Goal: Transaction & Acquisition: Purchase product/service

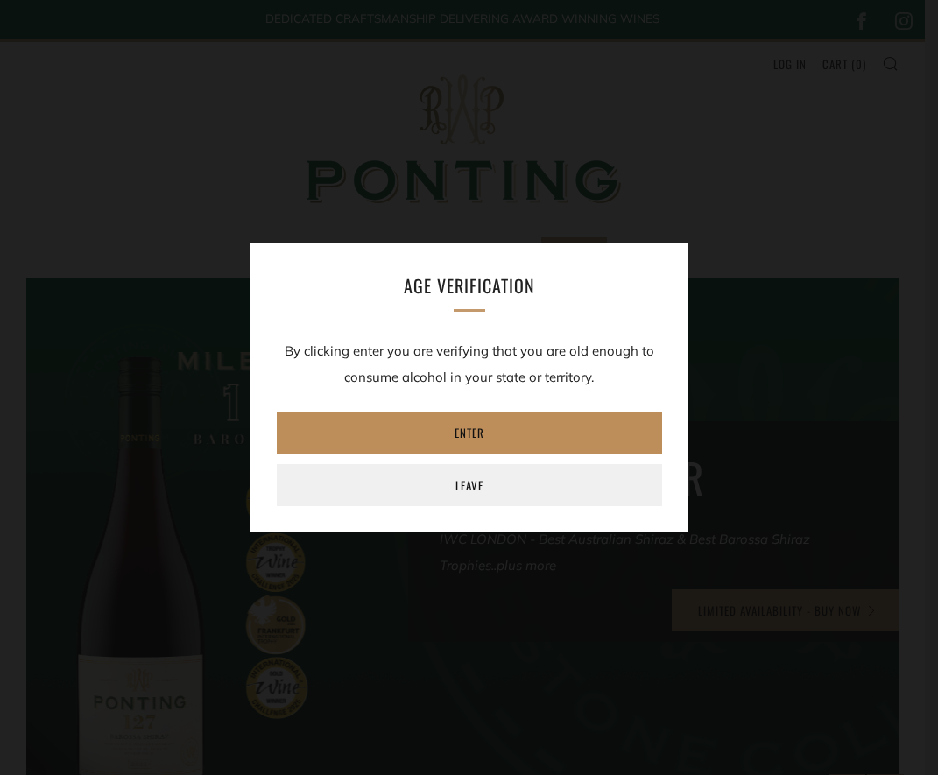
click at [511, 427] on link "Enter" at bounding box center [469, 433] width 385 height 42
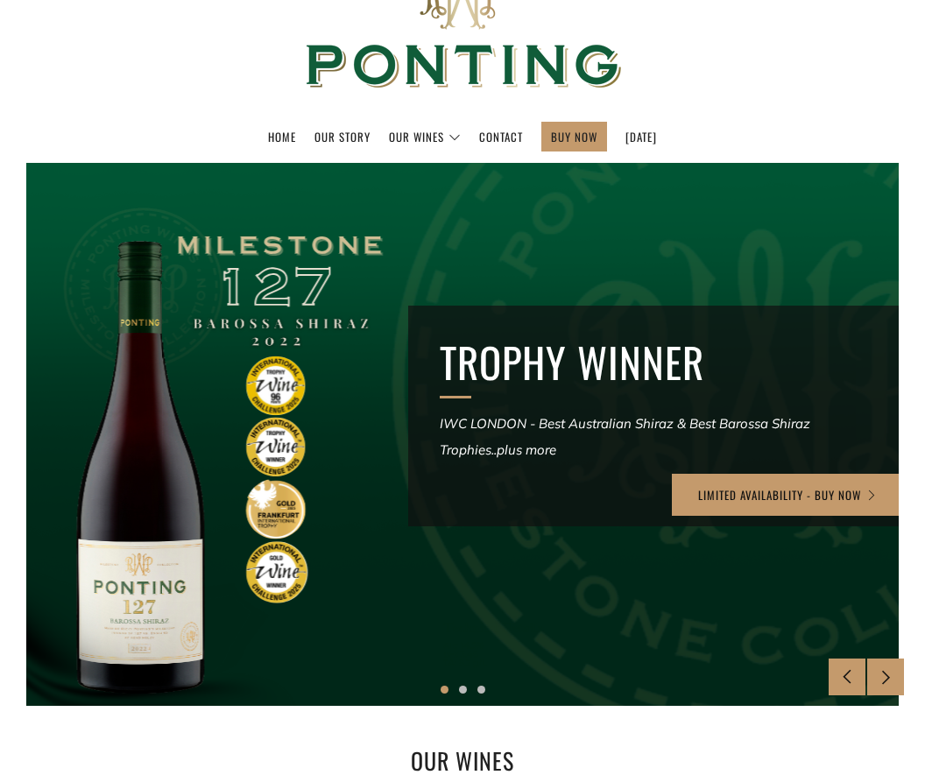
scroll to position [133, 0]
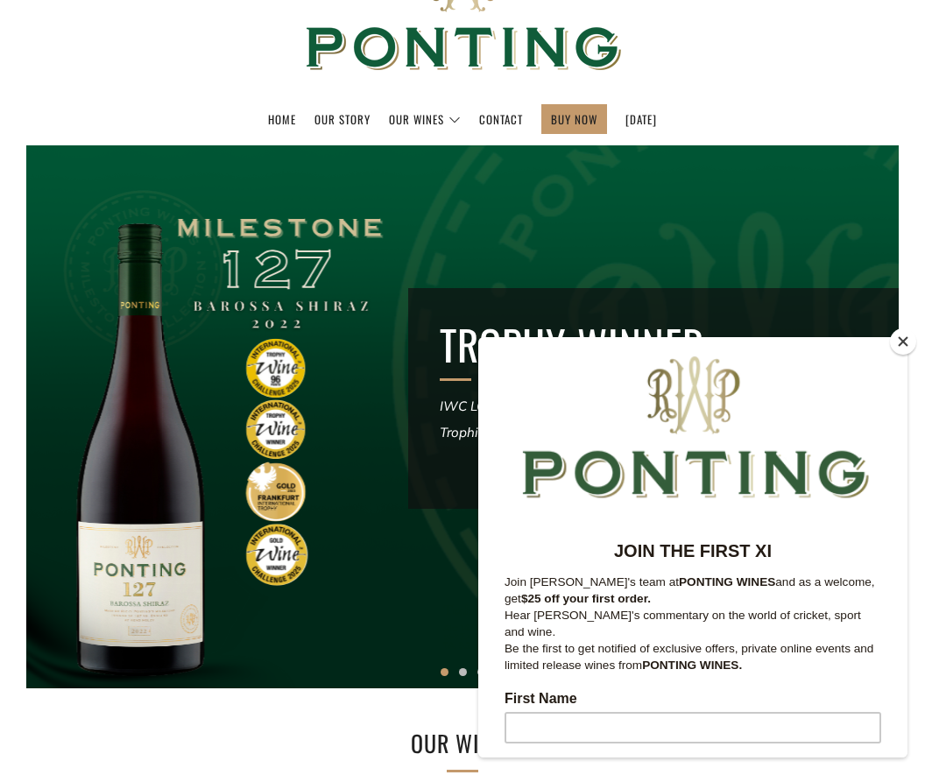
click at [903, 345] on button "Close" at bounding box center [903, 341] width 26 height 26
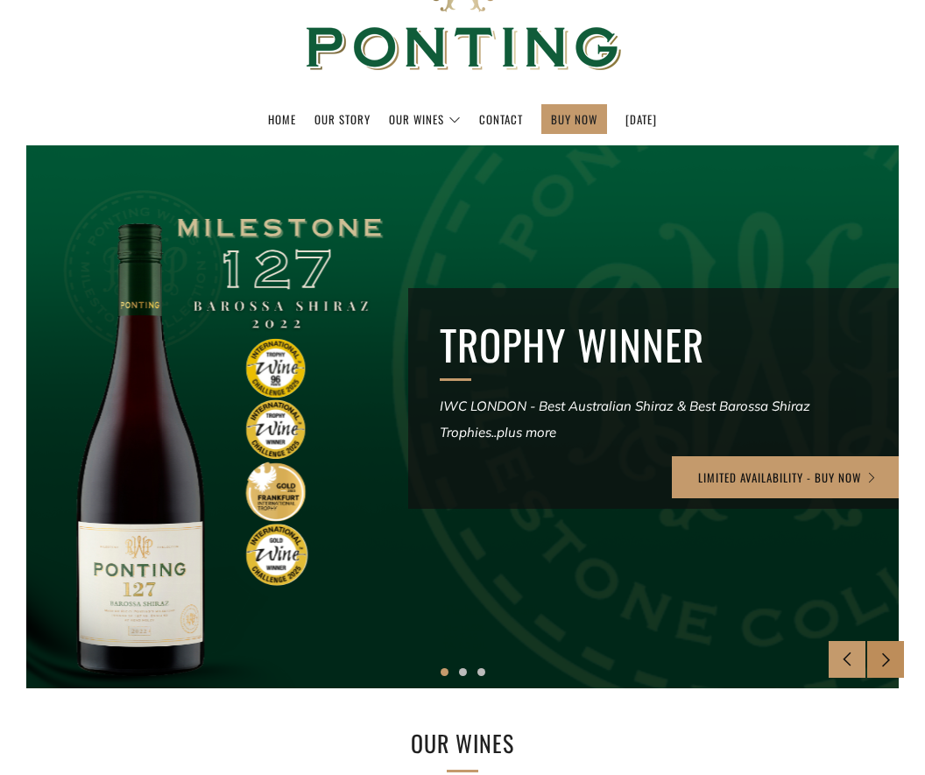
click at [885, 659] on icon at bounding box center [886, 659] width 15 height 15
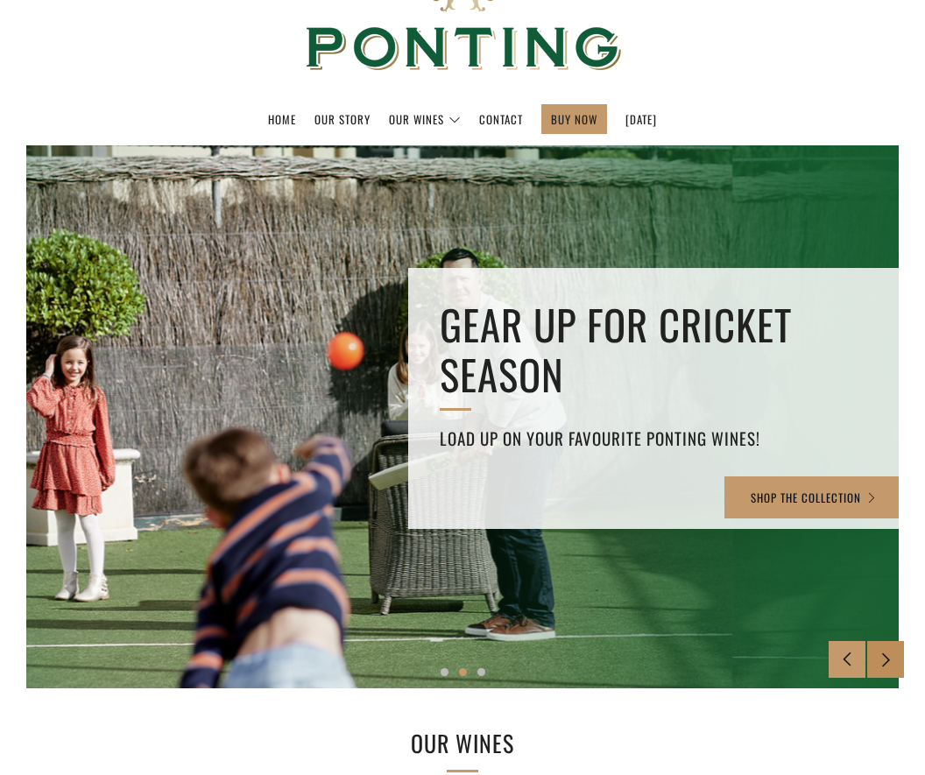
click at [875, 670] on div at bounding box center [885, 659] width 37 height 37
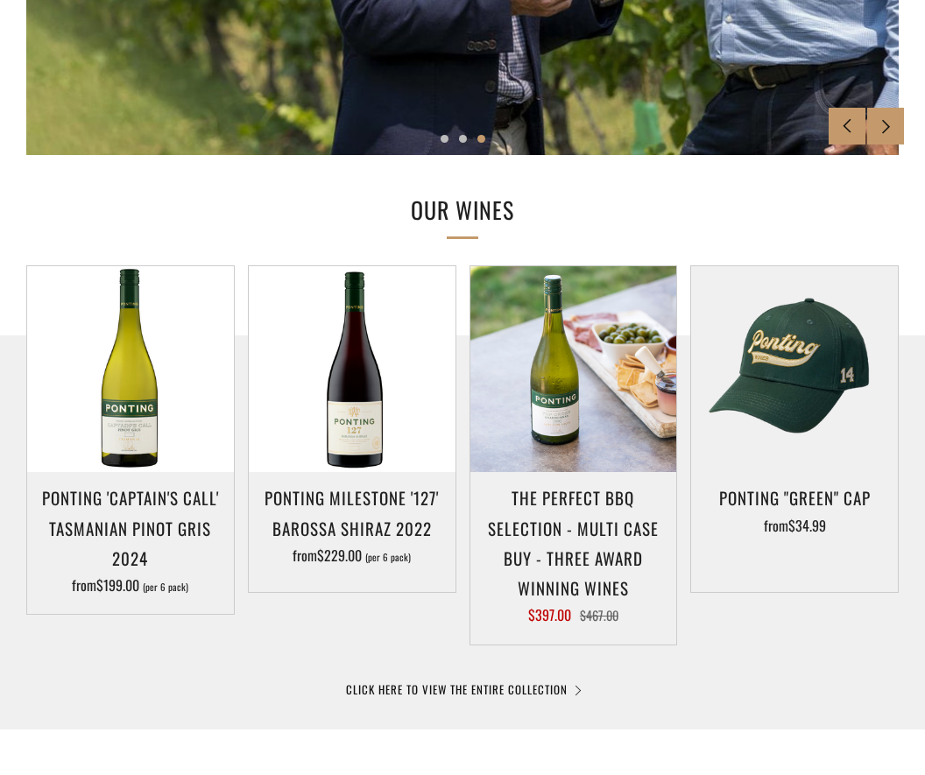
scroll to position [672, 0]
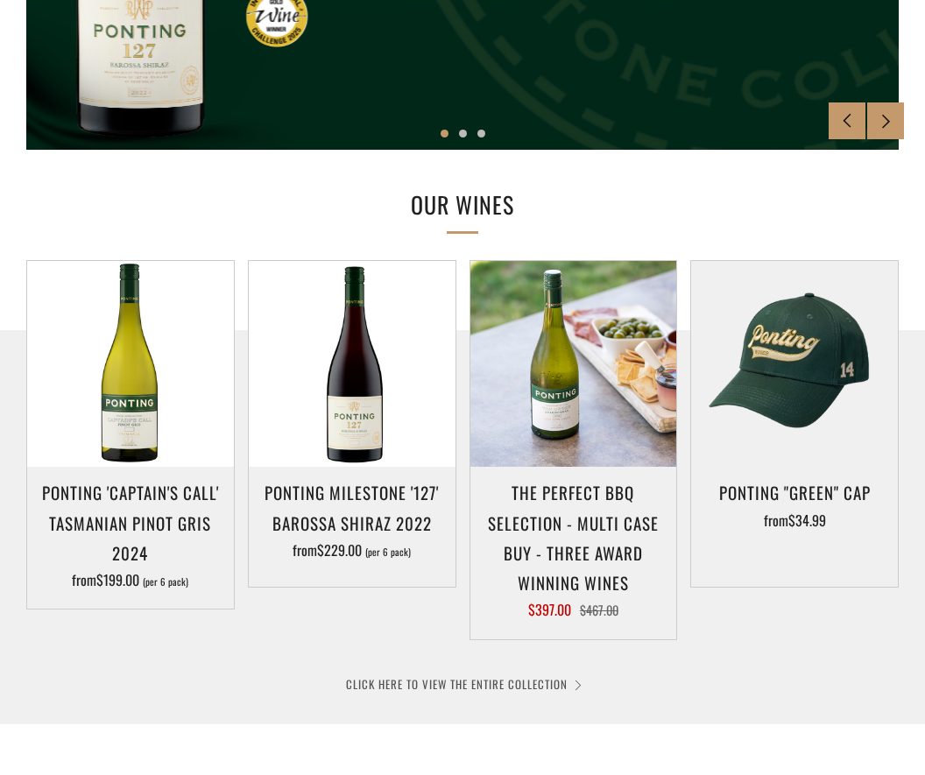
click at [571, 688] on link "CLICK HERE TO VIEW THE ENTIRE COLLECTION" at bounding box center [462, 684] width 233 height 18
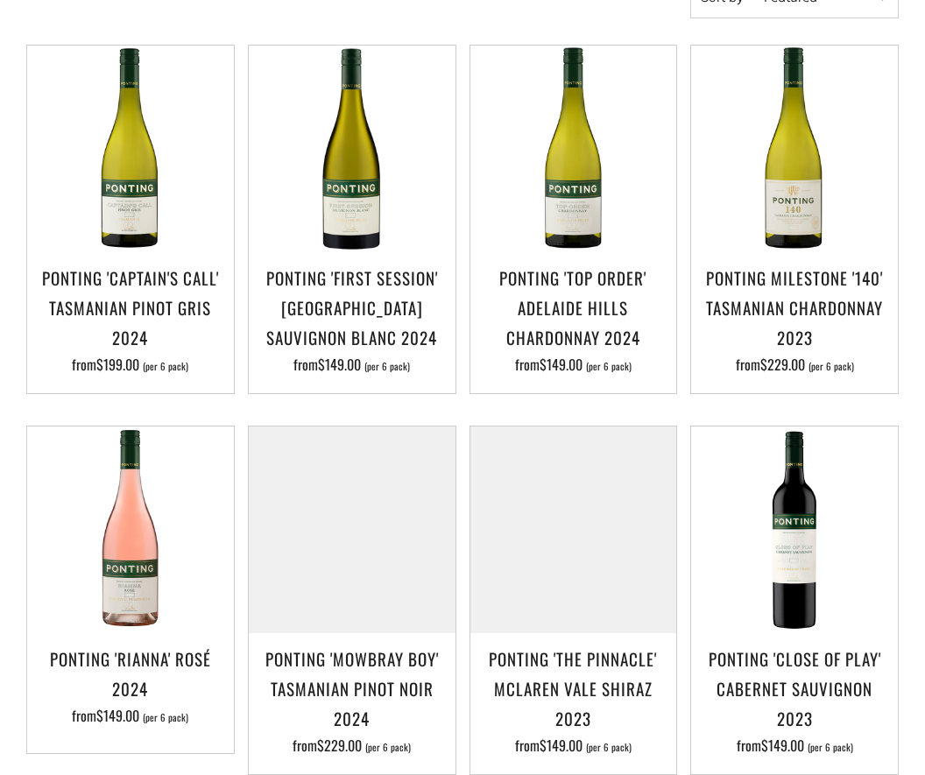
scroll to position [370, 0]
